Goal: Task Accomplishment & Management: Manage account settings

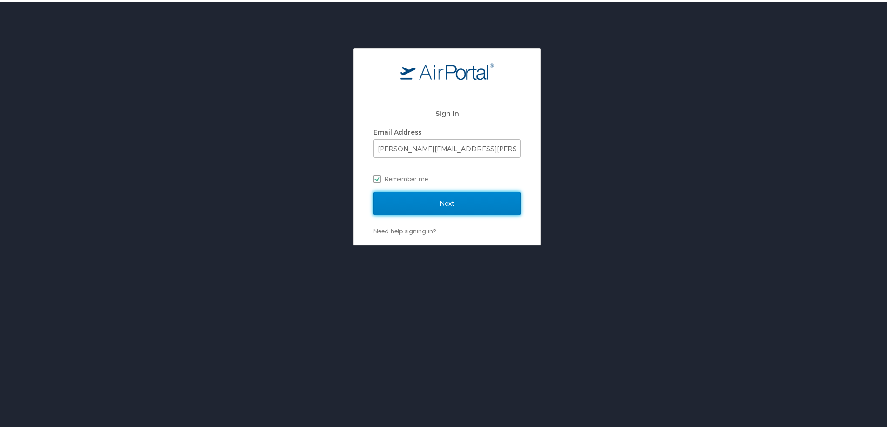
click at [484, 195] on input "Next" at bounding box center [446, 201] width 147 height 23
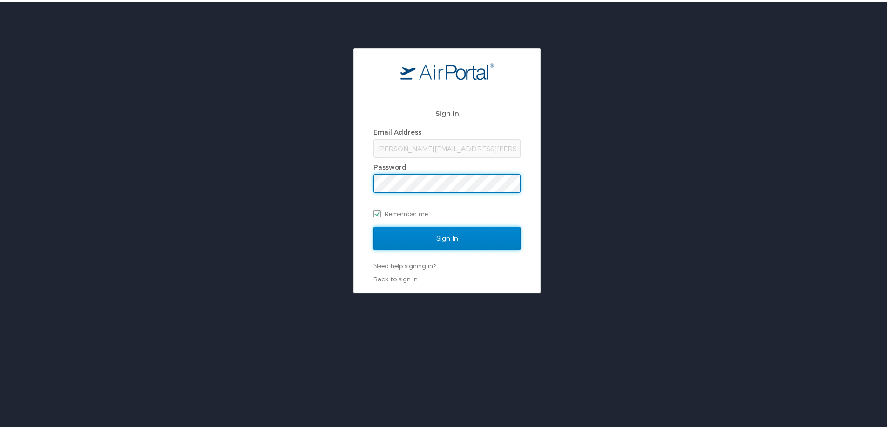
click at [477, 234] on input "Sign In" at bounding box center [446, 236] width 147 height 23
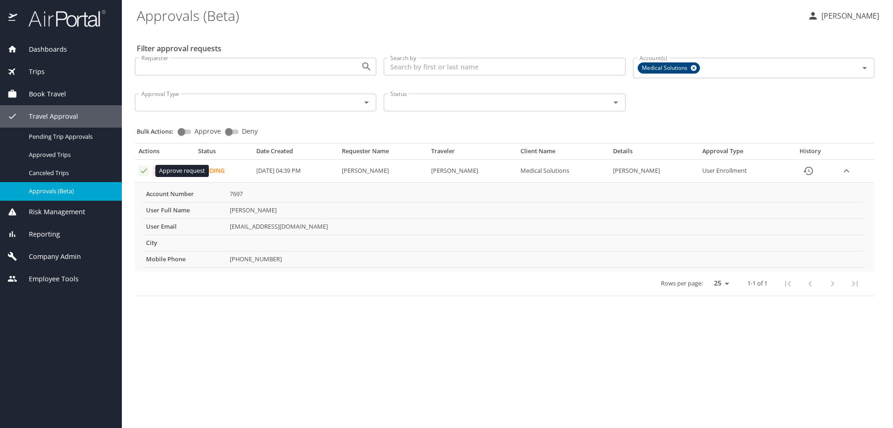
click at [144, 170] on icon "Approval table" at bounding box center [144, 170] width 9 height 9
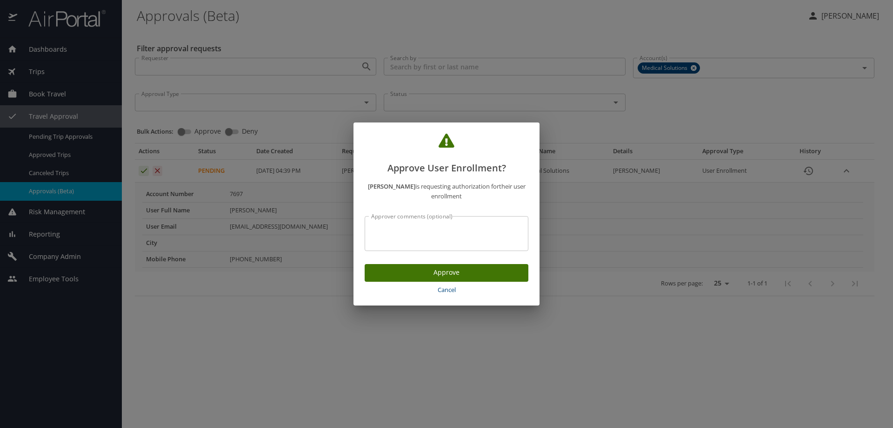
click at [449, 271] on span "Approve" at bounding box center [446, 273] width 149 height 12
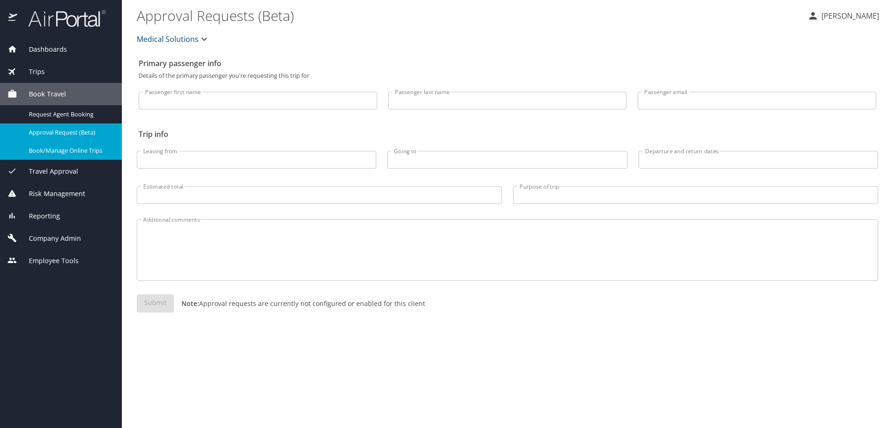
click at [60, 149] on span "Book/Manage Online Trips" at bounding box center [70, 150] width 82 height 9
